Goal: Find specific page/section: Find specific page/section

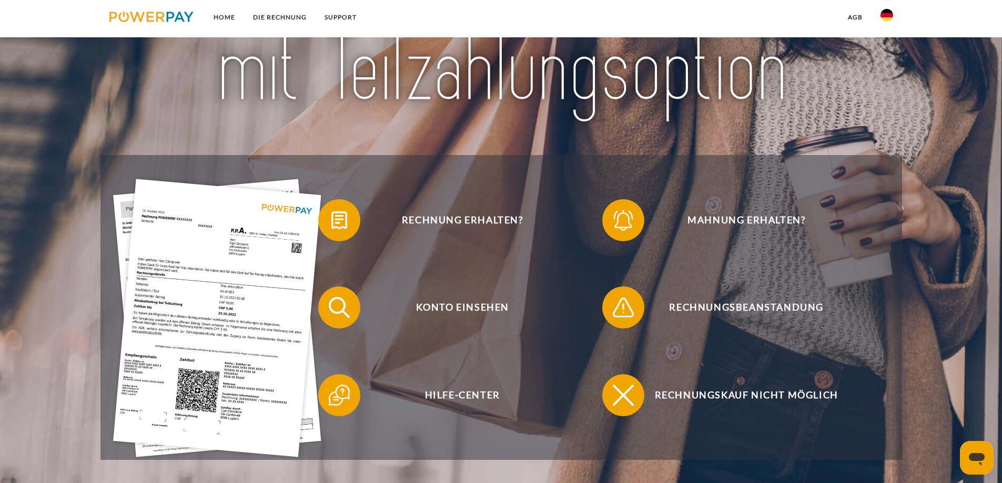
scroll to position [158, 0]
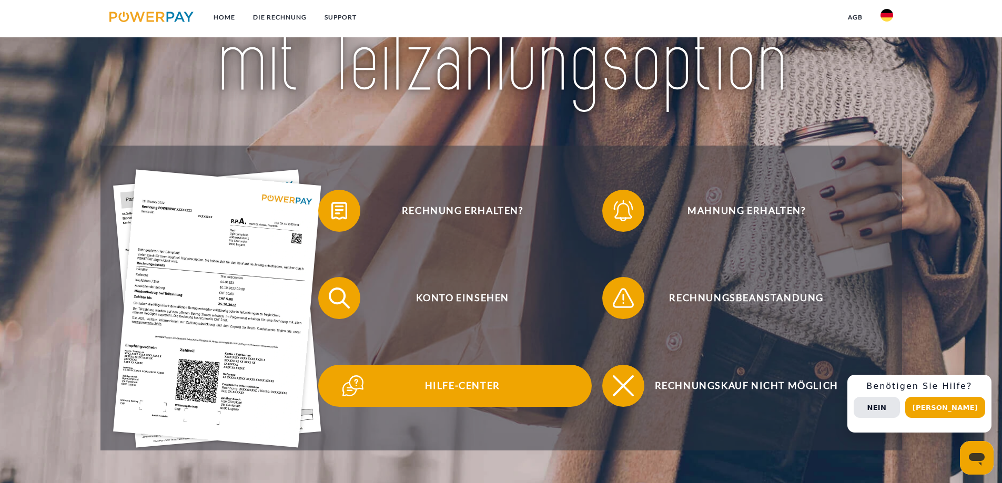
click at [474, 382] on span "Hilfe-Center" at bounding box center [463, 386] width 258 height 42
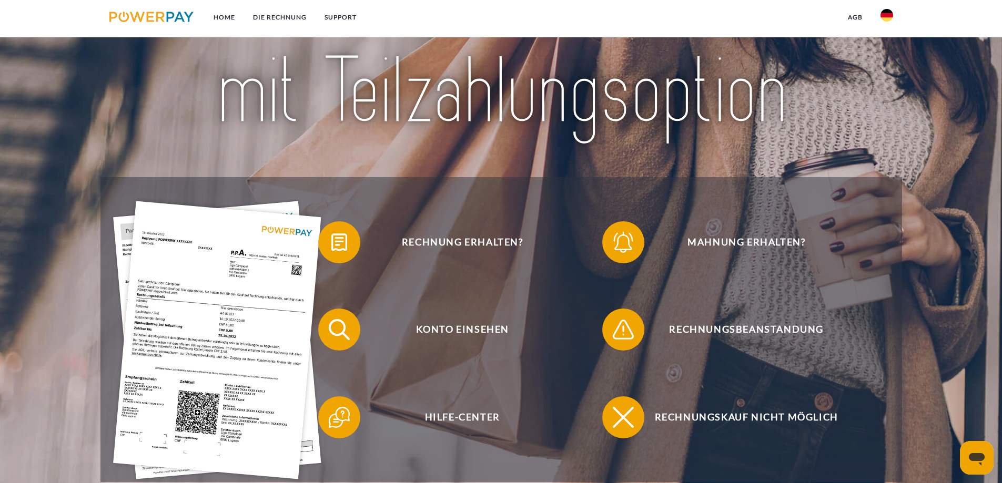
scroll to position [158, 0]
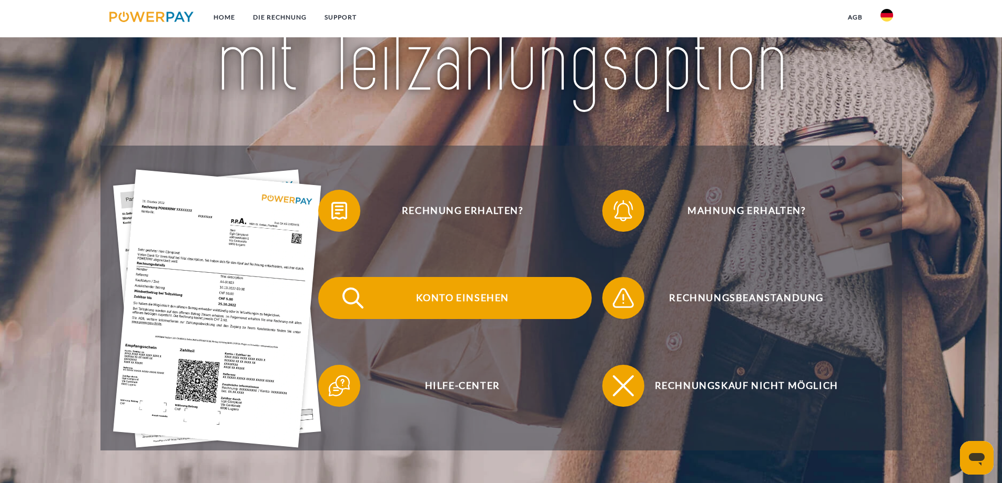
click at [474, 306] on span "Konto einsehen" at bounding box center [463, 298] width 258 height 42
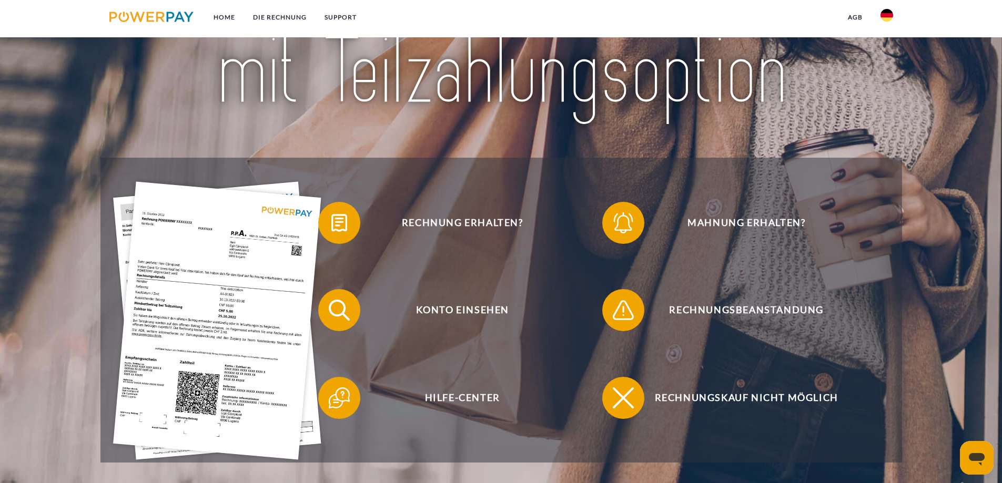
scroll to position [210, 0]
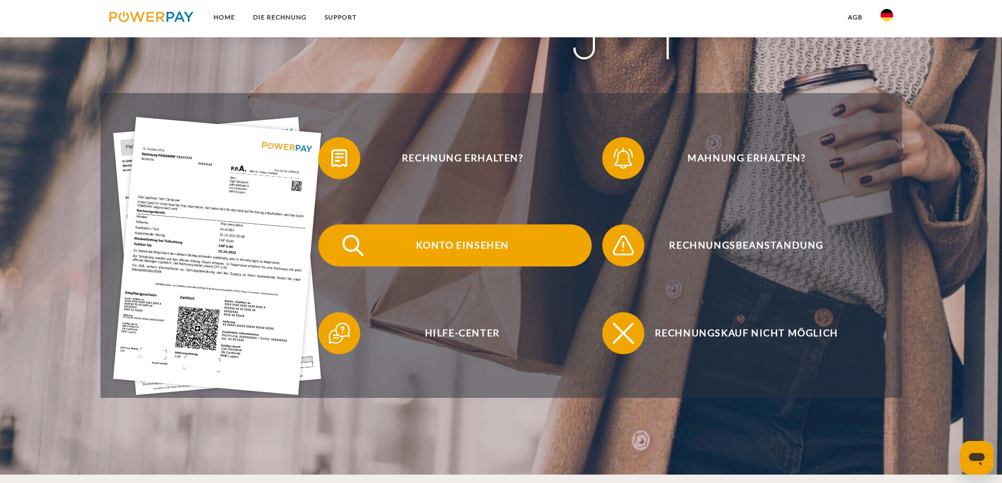
click at [438, 248] on span "Konto einsehen" at bounding box center [463, 246] width 258 height 42
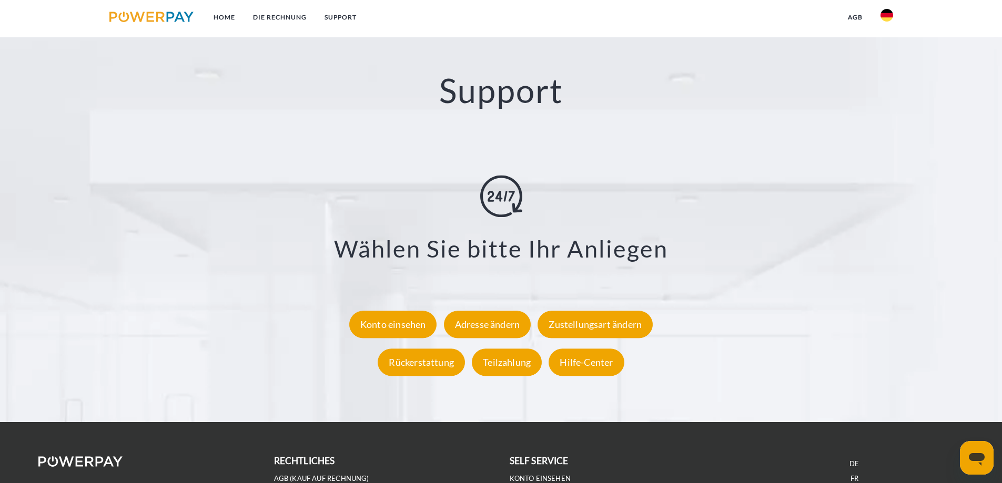
scroll to position [1946, 0]
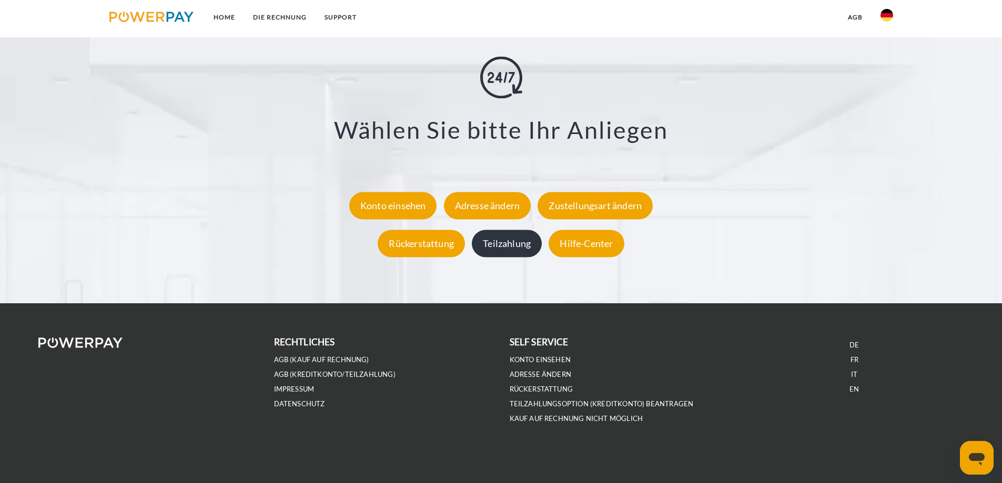
click at [513, 245] on div "Teilzahlung" at bounding box center [507, 243] width 70 height 27
